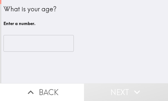
click at [37, 41] on input "number" at bounding box center [39, 43] width 70 height 17
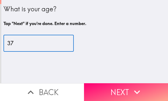
type input "37"
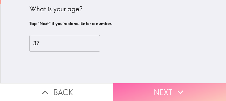
click at [168, 86] on icon "button" at bounding box center [180, 92] width 12 height 12
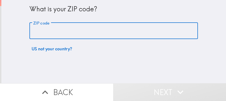
click at [58, 28] on input "ZIP code" at bounding box center [113, 31] width 168 height 17
paste input "33604"
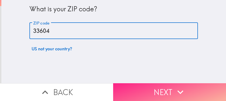
type input "33604"
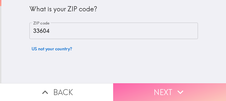
click at [159, 87] on button "Next" at bounding box center [169, 92] width 113 height 18
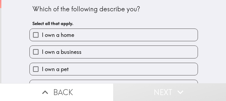
click at [76, 49] on span "I own a business" at bounding box center [62, 52] width 40 height 8
click at [42, 49] on input "I own a business" at bounding box center [36, 52] width 12 height 12
checkbox input "true"
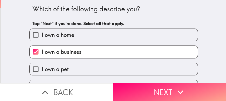
click at [72, 35] on label "I own a home" at bounding box center [114, 35] width 168 height 12
click at [42, 35] on input "I own a home" at bounding box center [36, 35] width 12 height 12
checkbox input "true"
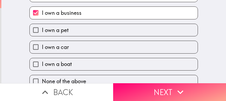
scroll to position [48, 0]
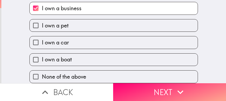
click at [69, 37] on label "I own a car" at bounding box center [114, 42] width 168 height 12
click at [42, 37] on input "I own a car" at bounding box center [36, 42] width 12 height 12
checkbox input "true"
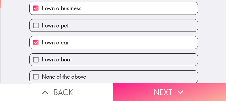
click at [147, 90] on button "Next" at bounding box center [169, 92] width 113 height 18
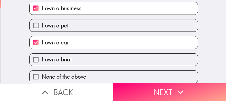
scroll to position [0, 0]
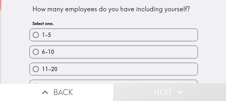
click at [96, 49] on label "6-10" at bounding box center [114, 52] width 168 height 12
click at [42, 49] on input "6-10" at bounding box center [36, 52] width 12 height 12
radio input "true"
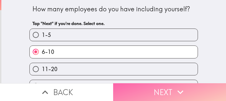
click at [141, 87] on button "Next" at bounding box center [169, 92] width 113 height 18
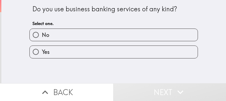
click at [63, 52] on label "Yes" at bounding box center [114, 52] width 168 height 12
click at [42, 52] on input "Yes" at bounding box center [36, 52] width 12 height 12
radio input "true"
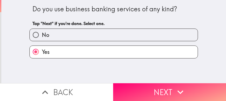
click at [164, 87] on button "Next" at bounding box center [169, 92] width 113 height 18
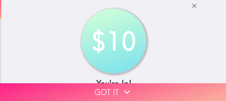
click at [168, 89] on button "Got it" at bounding box center [113, 92] width 226 height 18
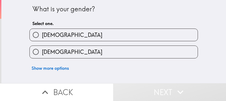
click at [110, 52] on label "Female" at bounding box center [114, 52] width 168 height 12
click at [42, 52] on input "Female" at bounding box center [36, 52] width 12 height 12
radio input "true"
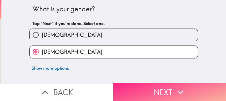
click at [168, 88] on button "Next" at bounding box center [169, 92] width 113 height 18
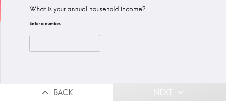
click at [42, 46] on input "number" at bounding box center [64, 43] width 70 height 17
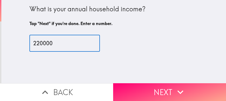
type input "220000"
drag, startPoint x: 53, startPoint y: 44, endPoint x: 13, endPoint y: 51, distance: 40.8
click at [13, 46] on div "What is your annual household income? Tap "Next" if you're done. Enter a number…" at bounding box center [113, 41] width 224 height 83
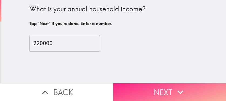
click at [168, 87] on icon "button" at bounding box center [180, 92] width 12 height 12
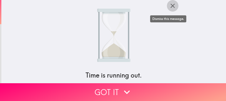
click at [168, 7] on icon "button" at bounding box center [172, 6] width 4 height 4
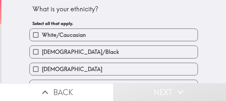
click at [81, 37] on span "White/Caucasian" at bounding box center [64, 35] width 44 height 8
click at [42, 37] on input "White/Caucasian" at bounding box center [36, 35] width 12 height 12
checkbox input "true"
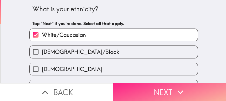
click at [168, 91] on button "Next" at bounding box center [169, 92] width 113 height 18
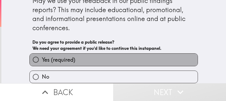
drag, startPoint x: 114, startPoint y: 55, endPoint x: 123, endPoint y: 62, distance: 12.1
click at [114, 55] on label "Yes (required)" at bounding box center [114, 60] width 168 height 12
click at [42, 55] on input "Yes (required)" at bounding box center [36, 60] width 12 height 12
radio input "true"
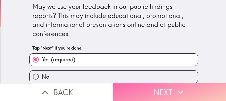
click at [149, 89] on button "Next" at bounding box center [169, 92] width 113 height 18
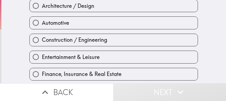
scroll to position [81, 0]
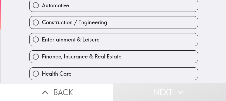
click at [99, 45] on label "Entertainment & Leisure" at bounding box center [114, 39] width 168 height 12
click at [42, 45] on input "Entertainment & Leisure" at bounding box center [36, 39] width 12 height 12
radio input "true"
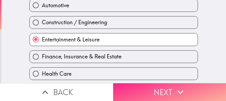
click at [157, 86] on button "Next" at bounding box center [169, 92] width 113 height 18
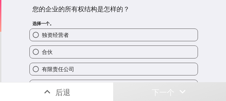
drag, startPoint x: 111, startPoint y: 36, endPoint x: 132, endPoint y: 39, distance: 21.3
click at [111, 35] on label "独资经营者" at bounding box center [114, 35] width 168 height 12
click at [42, 35] on input "独资经营者" at bounding box center [36, 35] width 12 height 12
radio input "true"
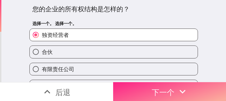
click at [168, 91] on font "下一个" at bounding box center [163, 92] width 23 height 9
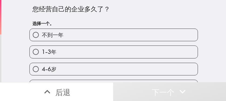
click at [109, 52] on label "1-3年" at bounding box center [114, 52] width 168 height 12
click at [42, 52] on input "1-3年" at bounding box center [36, 52] width 12 height 12
radio input "true"
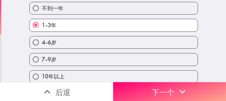
scroll to position [32, 0]
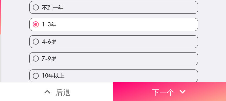
drag, startPoint x: 94, startPoint y: 60, endPoint x: 87, endPoint y: 61, distance: 6.5
click at [93, 60] on label "7-9岁" at bounding box center [114, 59] width 168 height 12
click at [42, 60] on input "7-9岁" at bounding box center [36, 59] width 12 height 12
radio input "true"
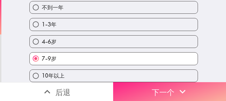
click at [168, 88] on font "下一个" at bounding box center [163, 92] width 23 height 9
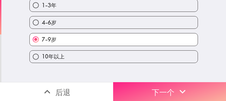
scroll to position [0, 0]
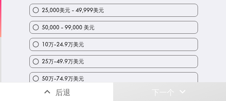
scroll to position [54, 0]
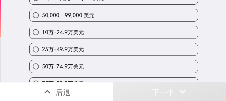
drag, startPoint x: 123, startPoint y: 52, endPoint x: 127, endPoint y: 57, distance: 6.0
click at [123, 52] on label "25万-49.9万美元" at bounding box center [114, 49] width 168 height 12
click at [42, 52] on input "25万-49.9万美元" at bounding box center [36, 49] width 12 height 12
radio input "true"
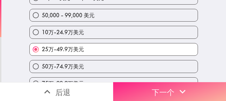
click at [152, 88] on font "下一个" at bounding box center [163, 92] width 23 height 9
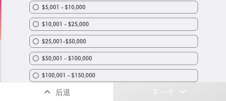
scroll to position [45, 0]
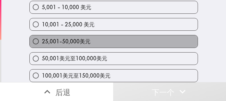
click at [113, 42] on label "25,001-50,000美元" at bounding box center [114, 41] width 168 height 12
click at [42, 42] on input "25,001-50,000美元" at bounding box center [36, 41] width 12 height 12
radio input "true"
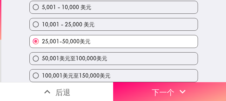
click at [69, 57] on font "50,001美元至100,000美元" at bounding box center [74, 58] width 65 height 7
click at [42, 57] on input "50,001美元至100,000美元" at bounding box center [36, 59] width 12 height 12
radio input "true"
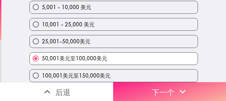
click at [168, 89] on button "下一个" at bounding box center [169, 91] width 113 height 19
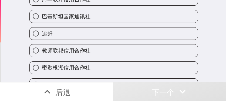
scroll to position [9, 0]
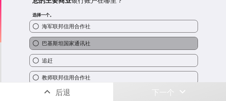
drag, startPoint x: 104, startPoint y: 46, endPoint x: 109, endPoint y: 47, distance: 5.2
click at [104, 46] on label "巴基斯坦国家通讯社" at bounding box center [114, 43] width 168 height 12
click at [42, 46] on input "巴基斯坦国家通讯社" at bounding box center [36, 43] width 12 height 12
radio input "true"
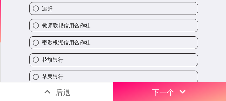
scroll to position [90, 0]
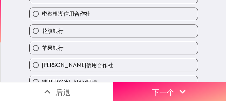
click at [68, 32] on label "花旗银行" at bounding box center [114, 31] width 168 height 12
click at [42, 32] on input "花旗银行" at bounding box center [36, 31] width 12 height 12
radio input "true"
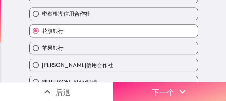
click at [165, 90] on font "下一个" at bounding box center [163, 92] width 23 height 9
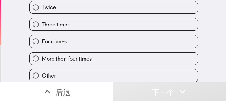
scroll to position [58, 0]
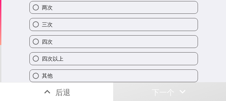
click at [99, 65] on div "其他" at bounding box center [111, 73] width 173 height 17
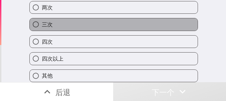
click at [69, 20] on label "三次" at bounding box center [114, 24] width 168 height 12
click at [42, 20] on input "三次" at bounding box center [36, 24] width 12 height 12
radio input "true"
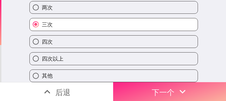
click at [168, 88] on button "下一个" at bounding box center [169, 91] width 113 height 19
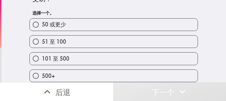
scroll to position [23, 0]
click at [138, 56] on label "101 至 500" at bounding box center [114, 59] width 168 height 12
click at [42, 56] on input "101 至 500" at bounding box center [36, 59] width 12 height 12
radio input "true"
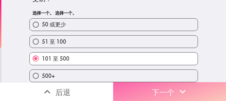
click at [168, 93] on font "下一个" at bounding box center [163, 92] width 23 height 14
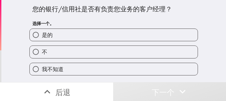
click at [120, 38] on label "是的" at bounding box center [114, 35] width 168 height 12
click at [42, 38] on input "是的" at bounding box center [36, 35] width 12 height 12
radio input "true"
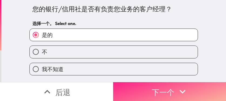
click at [152, 89] on font "下一个" at bounding box center [163, 92] width 23 height 9
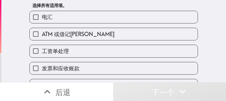
click at [78, 36] on label "ATM 或借记卡" at bounding box center [114, 34] width 168 height 12
click at [42, 36] on input "ATM 或借记卡" at bounding box center [36, 34] width 12 height 12
checkbox input "true"
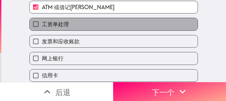
click at [68, 26] on label "工资单处理" at bounding box center [114, 24] width 168 height 12
click at [42, 26] on input "工资单处理" at bounding box center [36, 24] width 12 height 12
checkbox input "true"
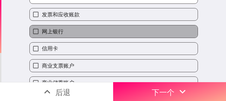
click at [62, 32] on label "网上银行" at bounding box center [114, 31] width 168 height 12
click at [42, 32] on input "网上银行" at bounding box center [36, 31] width 12 height 12
checkbox input "true"
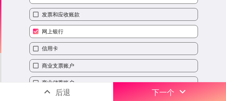
click at [56, 53] on label "信用卡" at bounding box center [114, 49] width 168 height 12
click at [42, 53] on input "信用卡" at bounding box center [36, 49] width 12 height 12
checkbox input "true"
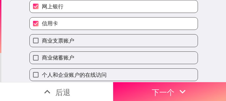
scroll to position [108, 0]
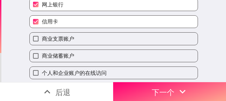
click at [61, 72] on font "个人和企业账户的在线访问" at bounding box center [74, 73] width 65 height 7
click at [42, 72] on input "个人和企业账户的在线访问" at bounding box center [36, 73] width 12 height 12
checkbox input "true"
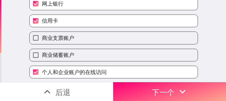
click at [67, 59] on span "商业储蓄账户" at bounding box center [58, 55] width 32 height 8
click at [42, 59] on input "商业储蓄账户" at bounding box center [36, 55] width 12 height 12
checkbox input "true"
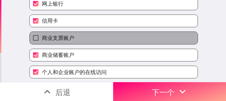
click at [66, 44] on label "商业支票账户" at bounding box center [114, 38] width 168 height 12
click at [42, 44] on input "商业支票账户" at bounding box center [36, 38] width 12 height 12
checkbox input "true"
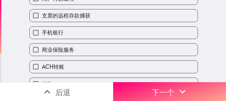
click at [66, 31] on label "手机银行" at bounding box center [114, 33] width 168 height 12
click at [42, 31] on input "手机银行" at bounding box center [36, 33] width 12 height 12
checkbox input "true"
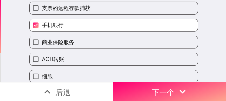
scroll to position [229, 0]
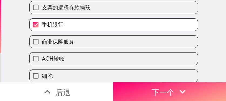
click at [63, 53] on label "ACH转账" at bounding box center [114, 59] width 168 height 12
click at [42, 53] on input "ACH转账" at bounding box center [36, 59] width 12 height 12
checkbox input "true"
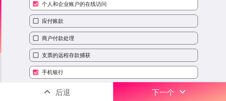
scroll to position [148, 0]
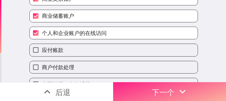
click at [144, 84] on button "下一个" at bounding box center [169, 91] width 113 height 19
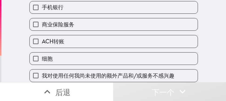
scroll to position [246, 0]
click at [70, 22] on font "商业保险服务" at bounding box center [58, 24] width 32 height 7
click at [42, 22] on input "商业保险服务" at bounding box center [36, 24] width 12 height 12
checkbox input "true"
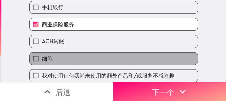
click at [59, 54] on label "细胞" at bounding box center [114, 59] width 168 height 12
click at [42, 54] on input "细胞" at bounding box center [36, 59] width 12 height 12
checkbox input "true"
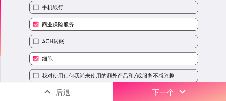
click at [148, 87] on button "下一个" at bounding box center [169, 91] width 113 height 19
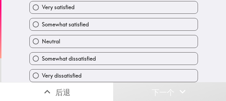
scroll to position [32, 0]
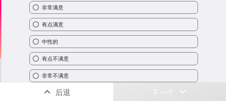
click at [100, 31] on div "中性的" at bounding box center [111, 39] width 173 height 17
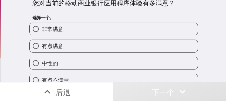
scroll to position [0, 0]
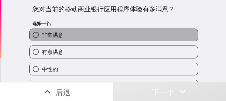
click at [86, 36] on label "非常满意" at bounding box center [114, 35] width 168 height 12
click at [42, 36] on input "非常满意" at bounding box center [36, 35] width 12 height 12
radio input "true"
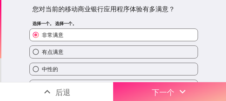
click at [155, 91] on font "下一个" at bounding box center [163, 92] width 23 height 9
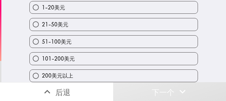
click at [87, 44] on label "51-100美元" at bounding box center [114, 42] width 168 height 12
click at [42, 44] on input "51-100美元" at bounding box center [36, 42] width 12 height 12
radio input "true"
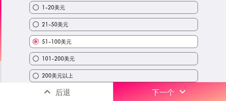
scroll to position [58, 0]
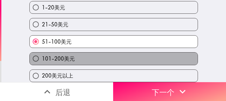
click at [124, 53] on label "101-200美元" at bounding box center [114, 59] width 168 height 12
click at [42, 53] on input "101-200美元" at bounding box center [36, 59] width 12 height 12
radio input "true"
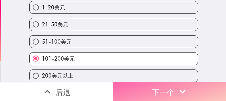
click at [168, 90] on font "下一个" at bounding box center [163, 92] width 23 height 9
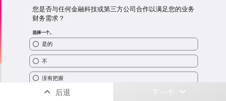
click at [131, 45] on label "是的" at bounding box center [114, 44] width 168 height 12
click at [42, 45] on input "是的" at bounding box center [36, 44] width 12 height 12
radio input "true"
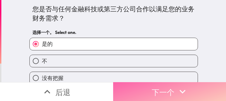
click at [168, 89] on icon "button" at bounding box center [182, 92] width 12 height 12
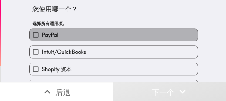
click at [53, 33] on font "PayPal" at bounding box center [50, 35] width 16 height 7
click at [42, 33] on input "PayPal" at bounding box center [36, 35] width 12 height 12
checkbox input "true"
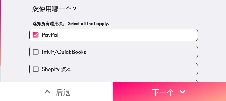
click at [63, 48] on label "Intuit/QuickBooks" at bounding box center [114, 52] width 168 height 12
click at [42, 48] on input "Intuit/QuickBooks" at bounding box center [36, 52] width 12 height 12
checkbox input "true"
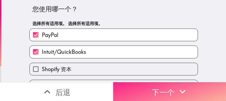
click at [145, 84] on button "下一个" at bounding box center [169, 91] width 113 height 19
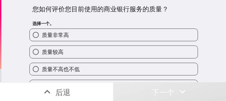
click at [120, 36] on label "质量非常高" at bounding box center [114, 35] width 168 height 12
click at [42, 36] on input "质量非常高" at bounding box center [36, 35] width 12 height 12
radio input "true"
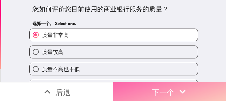
click at [161, 88] on font "下一个" at bounding box center [163, 92] width 23 height 9
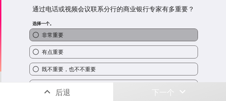
click at [136, 37] on label "非常重要" at bounding box center [114, 35] width 168 height 12
click at [42, 37] on input "非常重要" at bounding box center [36, 35] width 12 height 12
radio input "true"
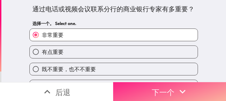
click at [164, 89] on font "下一个" at bounding box center [163, 92] width 23 height 9
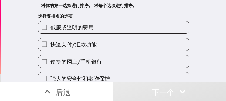
click at [111, 29] on label "低廉或透明的费用" at bounding box center [113, 27] width 151 height 12
click at [50, 29] on input "低廉或透明的费用" at bounding box center [44, 27] width 12 height 12
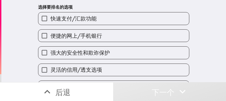
click at [105, 55] on font "强大的安全性和欺诈保护" at bounding box center [79, 52] width 59 height 7
click at [50, 55] on input "强大的安全性和欺诈保护" at bounding box center [44, 53] width 12 height 12
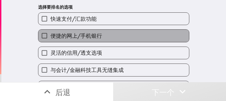
click at [108, 32] on label "便捷的网上/手机银行" at bounding box center [113, 36] width 151 height 12
click at [50, 32] on input "便捷的网上/手机银行" at bounding box center [44, 36] width 12 height 12
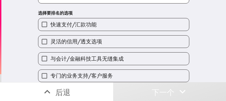
click at [107, 55] on font "与会计/金融科技工具无缝集成" at bounding box center [86, 58] width 73 height 7
click at [50, 53] on input "与会计/金融科技工具无缝集成" at bounding box center [44, 59] width 12 height 12
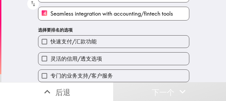
scroll to position [90, 0]
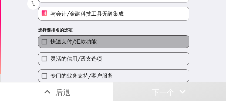
click at [105, 42] on label "快速支付/汇款功能" at bounding box center [113, 42] width 151 height 12
click at [50, 42] on input "快速支付/汇款功能" at bounding box center [44, 42] width 12 height 12
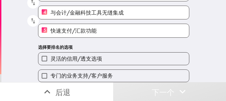
drag, startPoint x: 56, startPoint y: 69, endPoint x: 58, endPoint y: 91, distance: 22.2
click at [56, 72] on span "专门的业务支持/客户服务" at bounding box center [81, 76] width 62 height 8
click at [50, 70] on input "专门的业务支持/客户服务" at bounding box center [44, 76] width 12 height 12
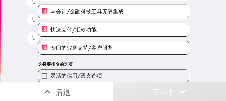
scroll to position [92, 0]
click at [93, 72] on font "灵活的信用/透支选项" at bounding box center [76, 75] width 52 height 7
click at [50, 71] on input "灵活的信用/透支选项" at bounding box center [44, 76] width 12 height 12
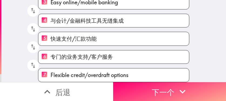
click at [91, 72] on span "Flexible credit/overdraft options" at bounding box center [89, 75] width 78 height 8
click at [50, 72] on input "7 Flexible credit/overdraft options" at bounding box center [44, 75] width 12 height 13
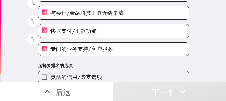
scroll to position [92, 0]
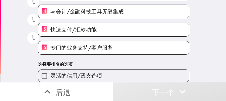
click at [80, 72] on span "灵活的信用/透支选项" at bounding box center [76, 76] width 52 height 8
click at [50, 70] on input "灵活的信用/透支选项" at bounding box center [44, 76] width 12 height 12
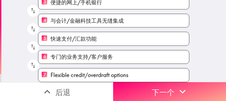
scroll to position [83, 0]
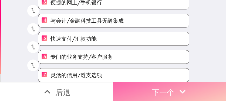
click at [168, 90] on button "下一个" at bounding box center [169, 91] width 113 height 19
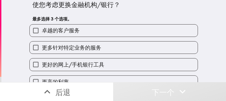
scroll to position [11, 0]
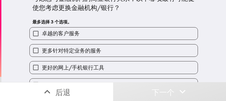
click at [111, 47] on label "更多针对特定业务的服务" at bounding box center [114, 51] width 168 height 12
click at [42, 47] on input "更多针对特定业务的服务" at bounding box center [36, 51] width 12 height 12
checkbox input "true"
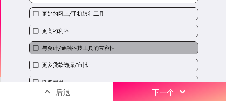
click at [103, 45] on font "与会计/金融科技工具的兼容性" at bounding box center [78, 48] width 73 height 7
click at [42, 45] on input "与会计/金融科技工具的兼容性" at bounding box center [36, 48] width 12 height 12
checkbox input "true"
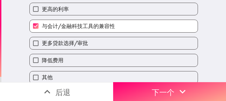
scroll to position [92, 0]
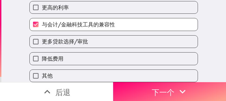
drag, startPoint x: 101, startPoint y: 38, endPoint x: 103, endPoint y: 39, distance: 2.9
click at [101, 38] on label "更多贷款选择/审批" at bounding box center [114, 42] width 168 height 12
click at [42, 38] on input "更多贷款选择/审批" at bounding box center [36, 42] width 12 height 12
checkbox input "true"
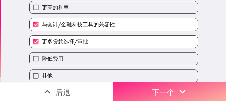
click at [156, 88] on font "下一个" at bounding box center [163, 92] width 23 height 9
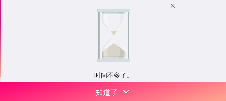
drag, startPoint x: 175, startPoint y: 30, endPoint x: 167, endPoint y: 42, distance: 14.5
click at [175, 30] on div "时间不多了。 您之前有资格使用此即时面板，但现在已满。我们将为您保留一个位置，截止日期为 [DATE]3:19 ，请尽快填写！ 如果您有任何疑问， 请联系 […" at bounding box center [113, 41] width 224 height 82
click at [171, 6] on icon "button" at bounding box center [172, 5] width 7 height 7
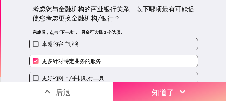
click at [157, 88] on font "知道了" at bounding box center [163, 92] width 23 height 9
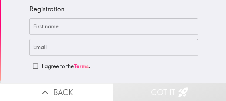
click at [123, 31] on input "First name" at bounding box center [113, 26] width 168 height 17
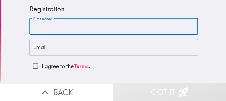
paste input "[PERSON_NAME]"
type input "[PERSON_NAME]"
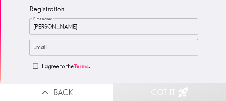
click at [176, 47] on input "Email" at bounding box center [113, 47] width 168 height 17
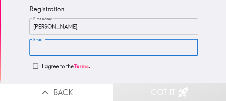
paste input "[EMAIL_ADDRESS][DOMAIN_NAME]"
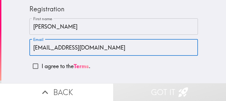
type input "[EMAIL_ADDRESS][DOMAIN_NAME]"
click at [61, 67] on p "I agree to the Terms ." at bounding box center [66, 67] width 49 height 8
click at [42, 67] on input "I agree to the Terms ." at bounding box center [35, 66] width 12 height 12
checkbox input "true"
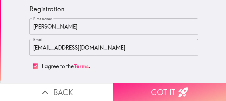
click at [150, 87] on button "Got it" at bounding box center [169, 92] width 113 height 18
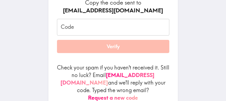
scroll to position [81, 0]
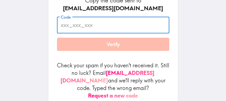
click at [100, 30] on input "Code" at bounding box center [113, 25] width 112 height 17
paste input "Jkf_pqf_kkj"
type input "Jkf_pqf_kkj"
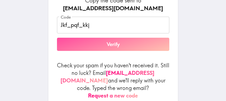
click at [104, 48] on button "Verify" at bounding box center [113, 44] width 112 height 13
